Goal: Communication & Community: Answer question/provide support

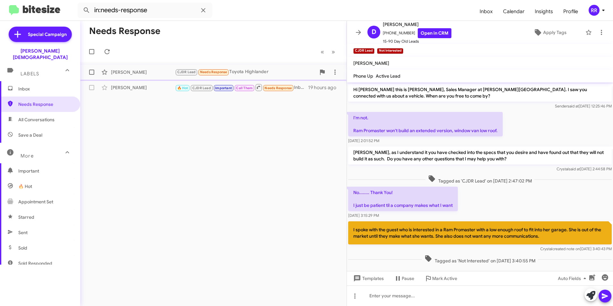
scroll to position [5, 0]
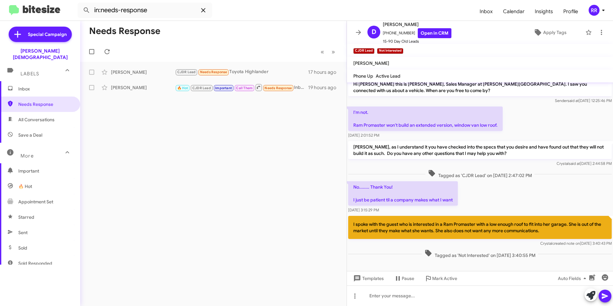
click at [203, 9] on icon at bounding box center [203, 10] width 8 height 8
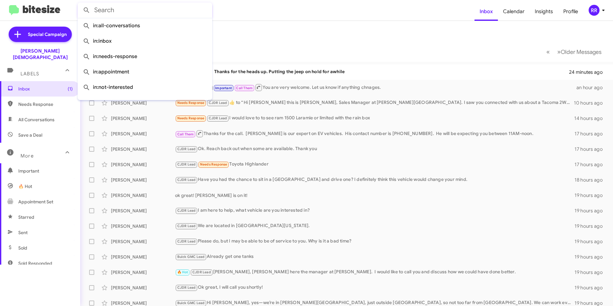
click at [256, 49] on mat-toolbar-row "« Previous » Next Older Messages" at bounding box center [346, 51] width 533 height 21
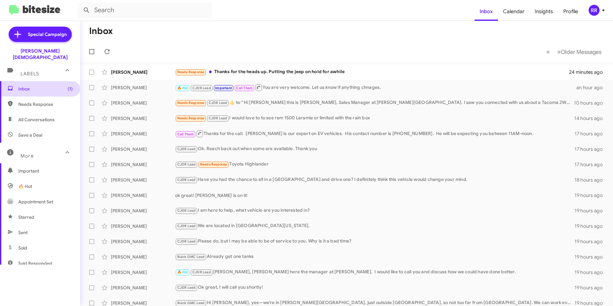
click at [30, 86] on span "Inbox (1)" at bounding box center [45, 89] width 55 height 6
click at [43, 101] on span "Needs Response" at bounding box center [45, 104] width 55 height 6
type input "in:needs-response"
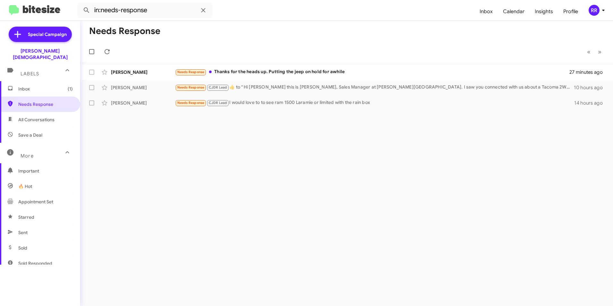
click at [34, 86] on span "Inbox (1)" at bounding box center [45, 89] width 55 height 6
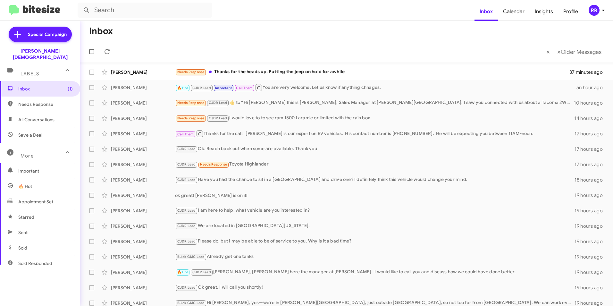
click at [41, 102] on span "Needs Response" at bounding box center [40, 104] width 80 height 15
type input "in:needs-response"
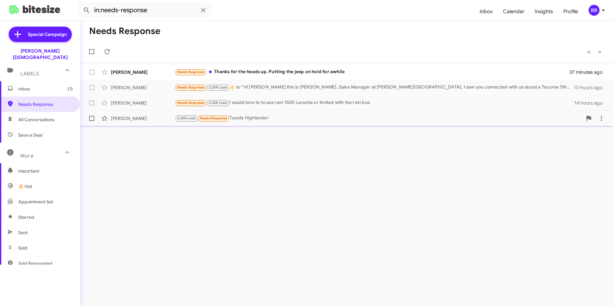
click at [132, 118] on div "[PERSON_NAME]" at bounding box center [143, 118] width 64 height 6
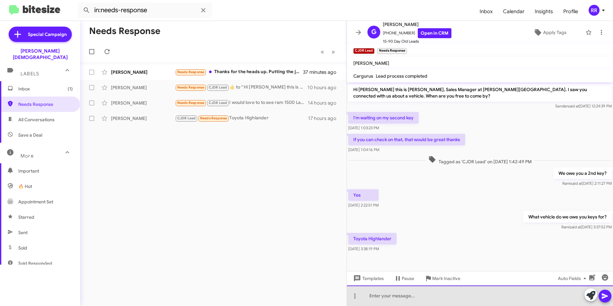
click at [376, 297] on div at bounding box center [480, 295] width 266 height 21
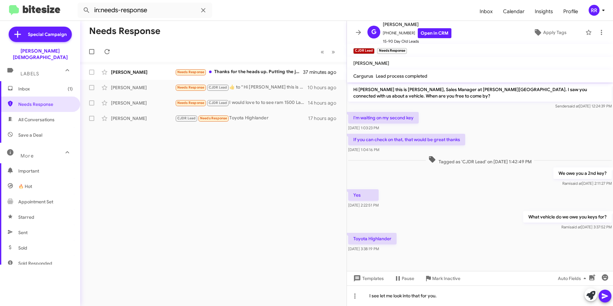
click at [602, 294] on icon at bounding box center [605, 296] width 8 height 8
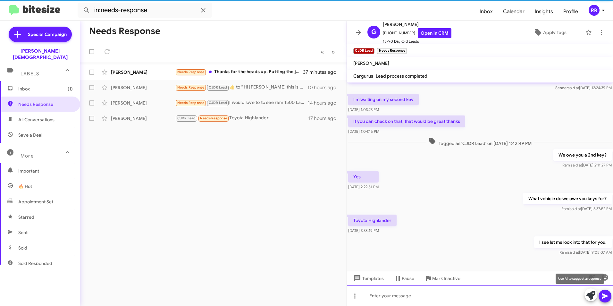
scroll to position [19, 0]
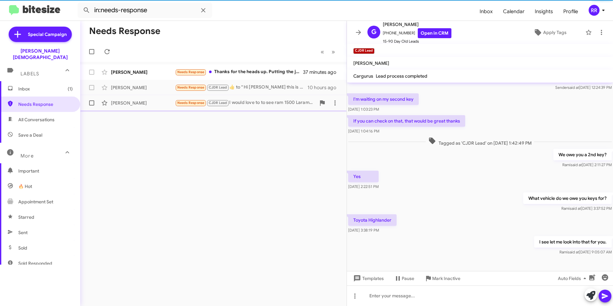
click at [131, 104] on div "[PERSON_NAME]" at bounding box center [143, 103] width 64 height 6
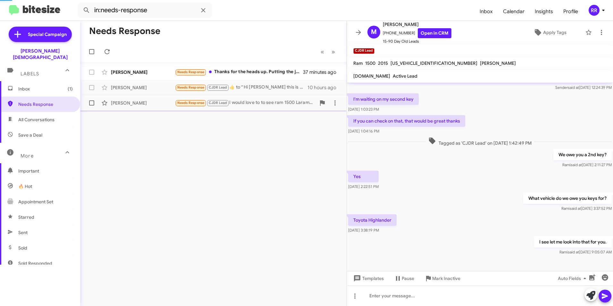
scroll to position [10, 0]
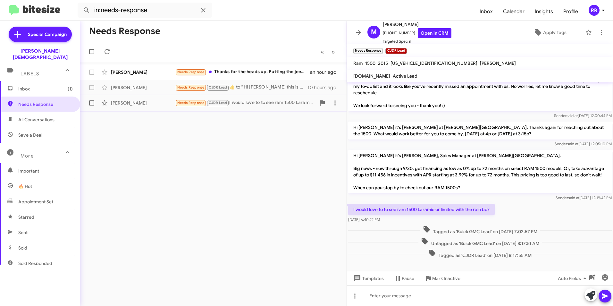
click at [141, 100] on div "[PERSON_NAME]" at bounding box center [143, 103] width 64 height 6
click at [139, 90] on div "[PERSON_NAME]" at bounding box center [143, 87] width 64 height 6
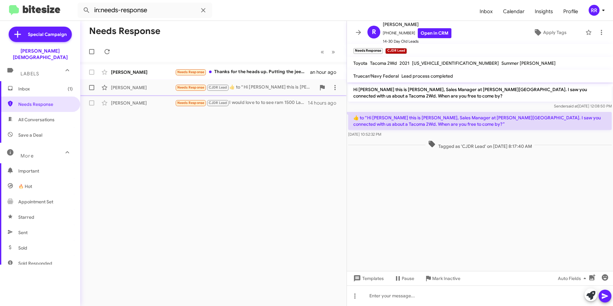
click at [260, 89] on div "Needs Response CJDR Lead ​👍​ to “ Hi [PERSON_NAME] this is [PERSON_NAME], Sales…" at bounding box center [245, 87] width 141 height 7
click at [244, 71] on div "Needs Response Thanks for the heads up. Putting the jeep on hold for awhile" at bounding box center [245, 71] width 141 height 7
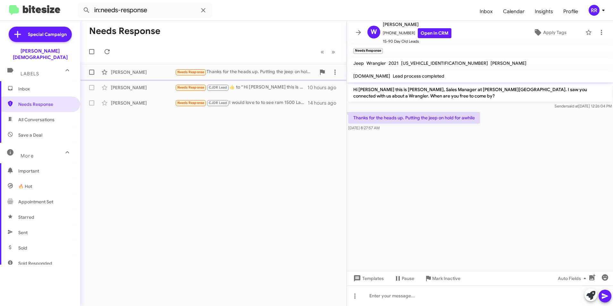
click at [157, 70] on div "[PERSON_NAME]" at bounding box center [143, 72] width 64 height 6
click at [130, 89] on div "[PERSON_NAME]" at bounding box center [143, 87] width 64 height 6
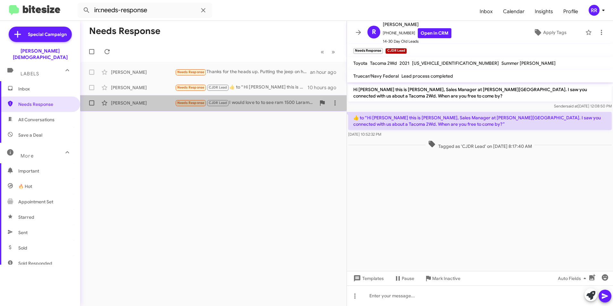
click at [131, 104] on div "[PERSON_NAME]" at bounding box center [143, 103] width 64 height 6
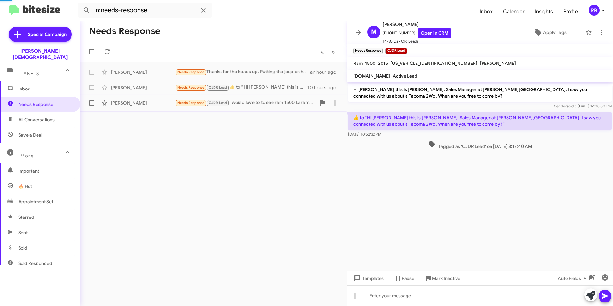
scroll to position [10, 0]
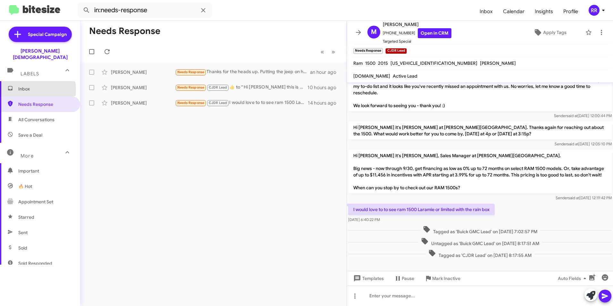
click at [27, 86] on span "Inbox" at bounding box center [45, 89] width 55 height 6
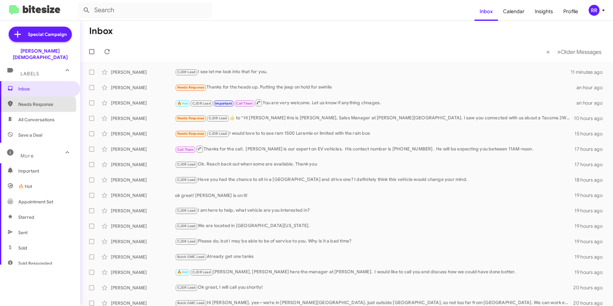
click at [29, 101] on span "Needs Response" at bounding box center [45, 104] width 55 height 6
type input "in:needs-response"
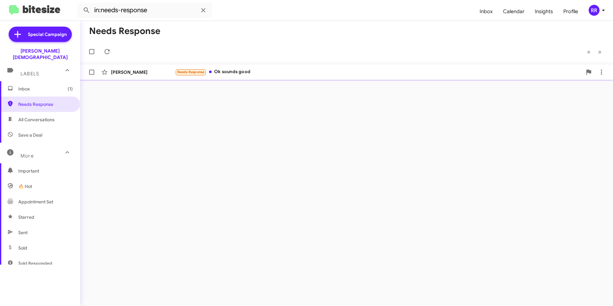
click at [155, 65] on span "[PERSON_NAME] Needs Response Ok sounds good 27 minutes ago" at bounding box center [346, 71] width 533 height 15
